Goal: Task Accomplishment & Management: Manage account settings

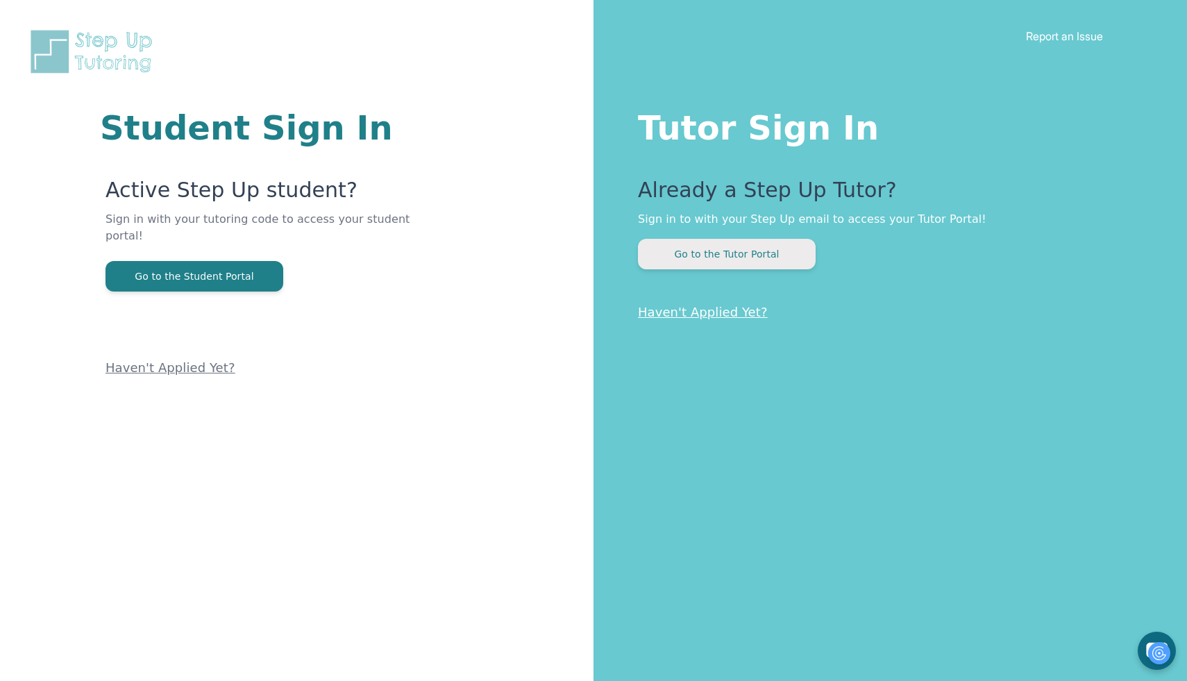
click at [796, 251] on button "Go to the Tutor Portal" at bounding box center [727, 254] width 178 height 31
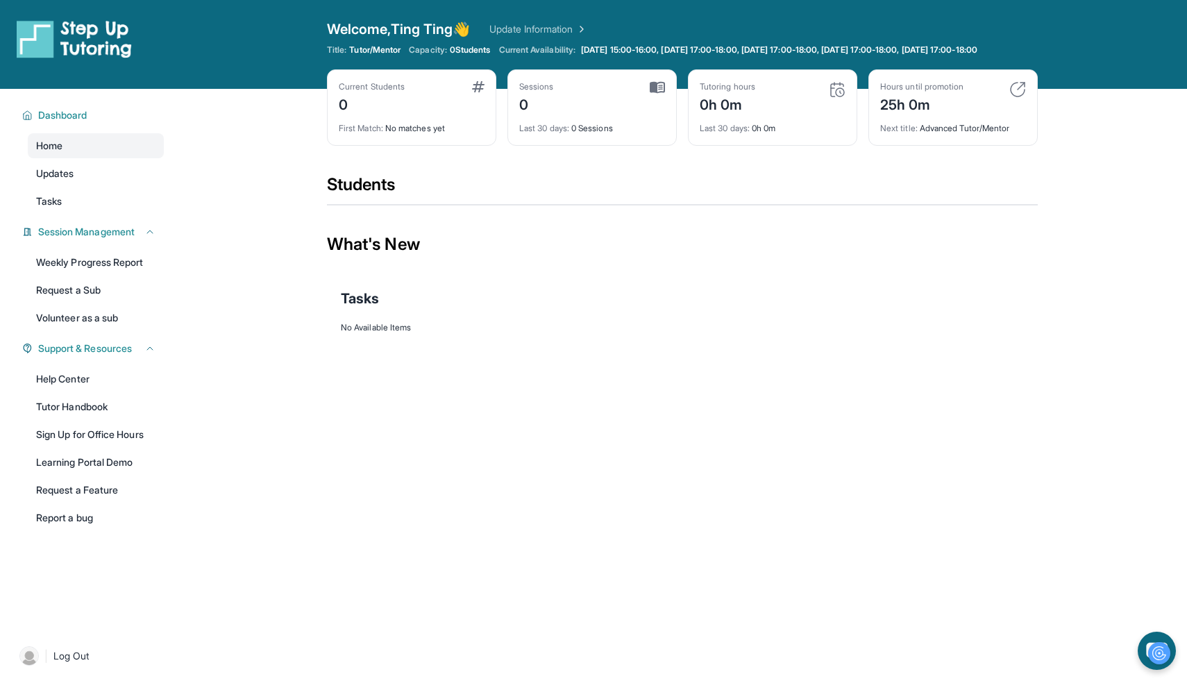
click at [444, 109] on div "Current Students 0" at bounding box center [412, 97] width 146 height 33
click at [789, 52] on span "[DATE] 15:00-16:00, [DATE] 17:00-18:00, [DATE] 17:00-18:00, [DATE] 17:00-18:00,…" at bounding box center [779, 49] width 396 height 11
click at [487, 47] on span "0 Students" at bounding box center [470, 49] width 41 height 11
click at [1006, 101] on div "Hours until promotion 25h 0m" at bounding box center [953, 97] width 146 height 33
click at [1019, 98] on img at bounding box center [1018, 89] width 17 height 17
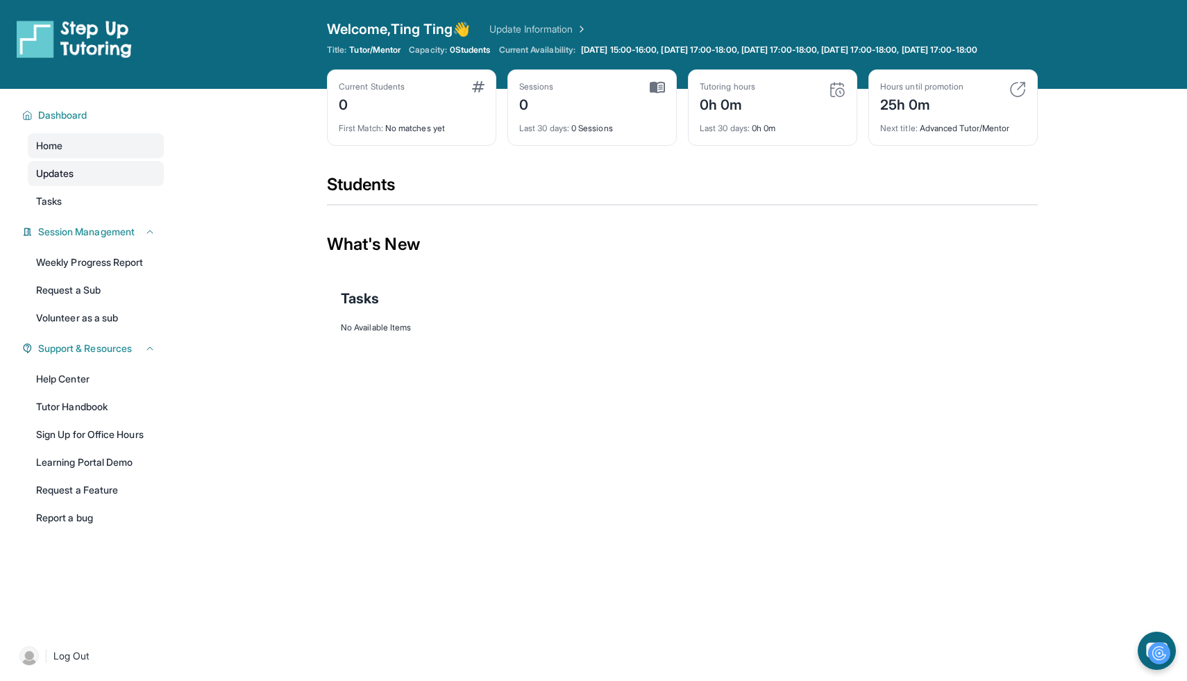
click at [87, 186] on link "Updates" at bounding box center [96, 173] width 136 height 25
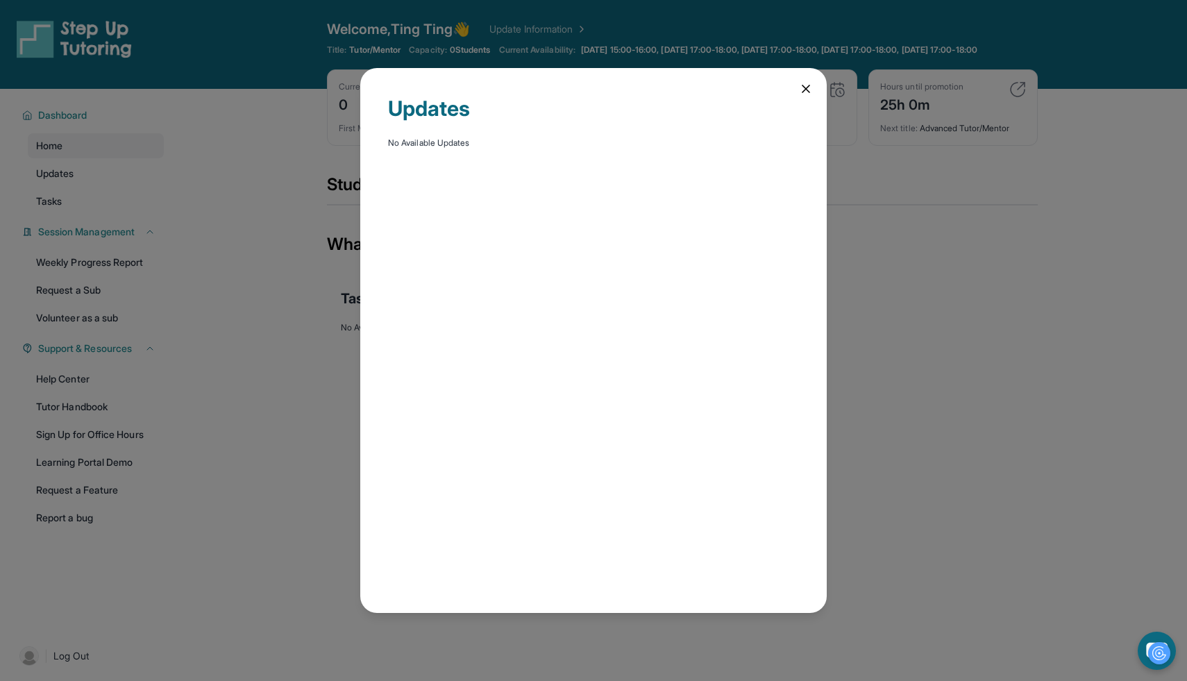
click at [83, 209] on div "Updates No Available Updates" at bounding box center [593, 340] width 1187 height 681
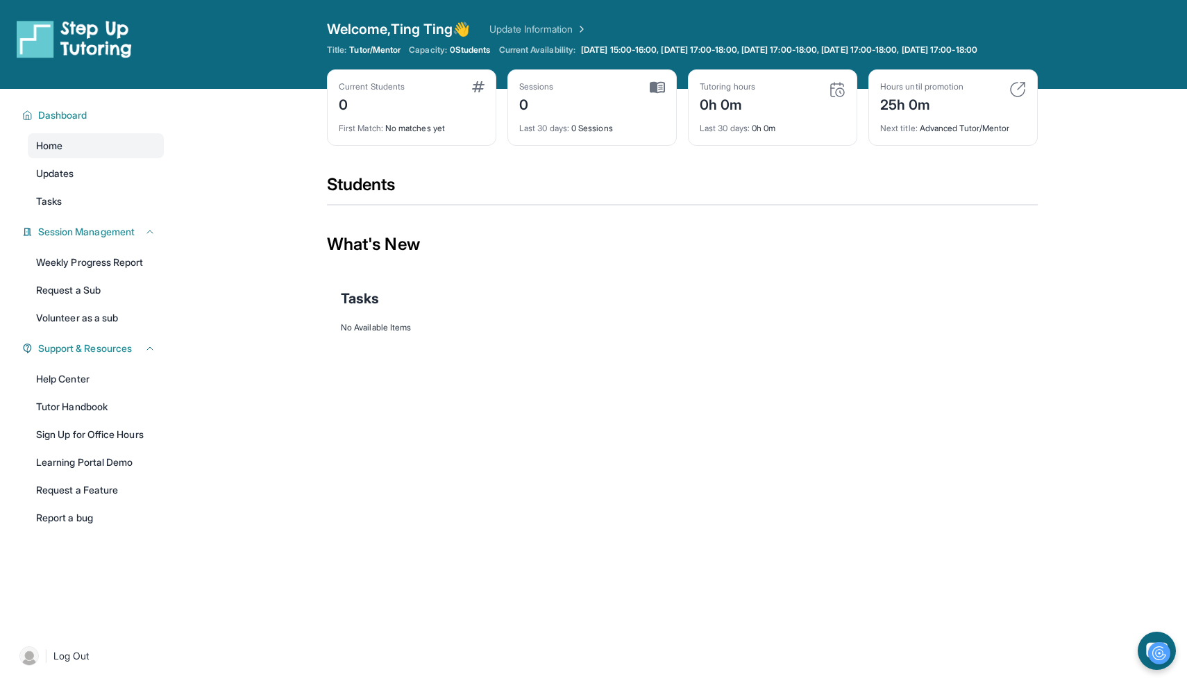
click at [83, 209] on link "Tasks" at bounding box center [96, 201] width 136 height 25
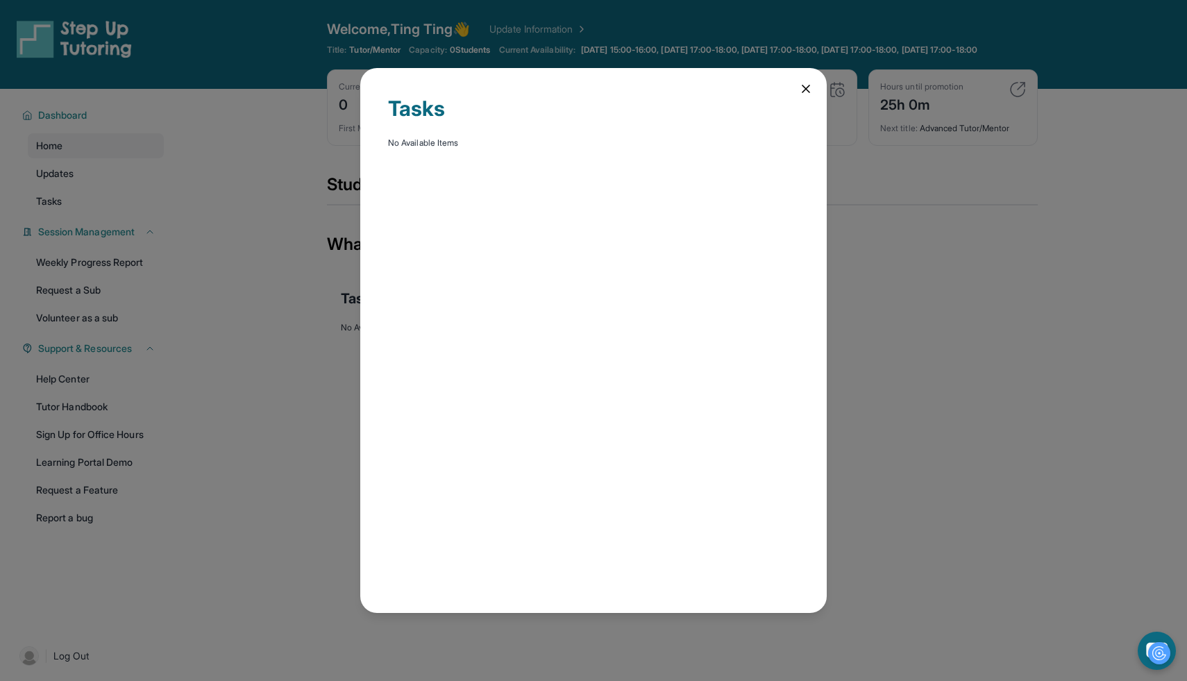
click at [803, 82] on icon at bounding box center [806, 89] width 14 height 14
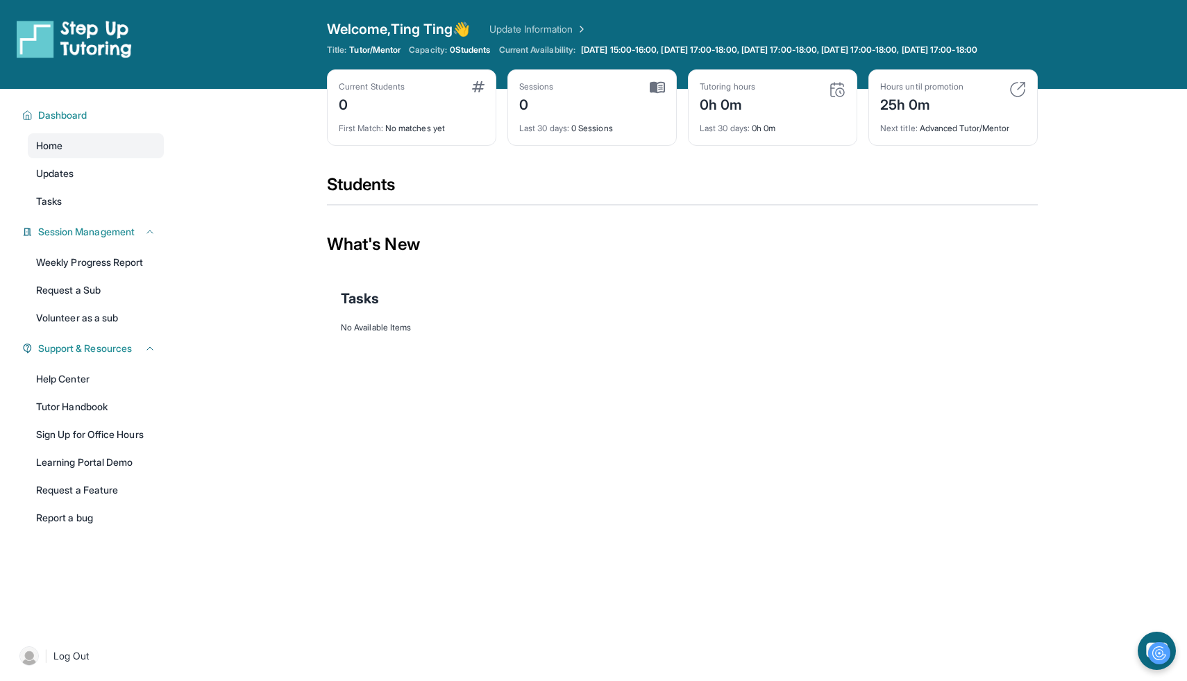
click at [422, 131] on div "First Match : No matches yet" at bounding box center [412, 124] width 146 height 19
click at [463, 115] on div "Current Students 0" at bounding box center [412, 97] width 146 height 33
click at [687, 56] on span "[DATE] 15:00-16:00, [DATE] 17:00-18:00, [DATE] 17:00-18:00, [DATE] 17:00-18:00,…" at bounding box center [779, 49] width 396 height 11
